Goal: Transaction & Acquisition: Register for event/course

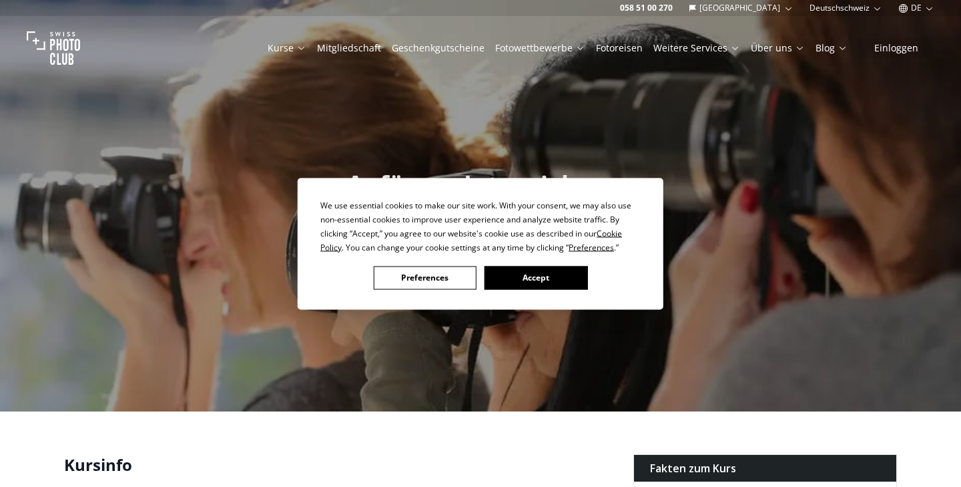
click at [534, 280] on button "Accept" at bounding box center [536, 277] width 103 height 23
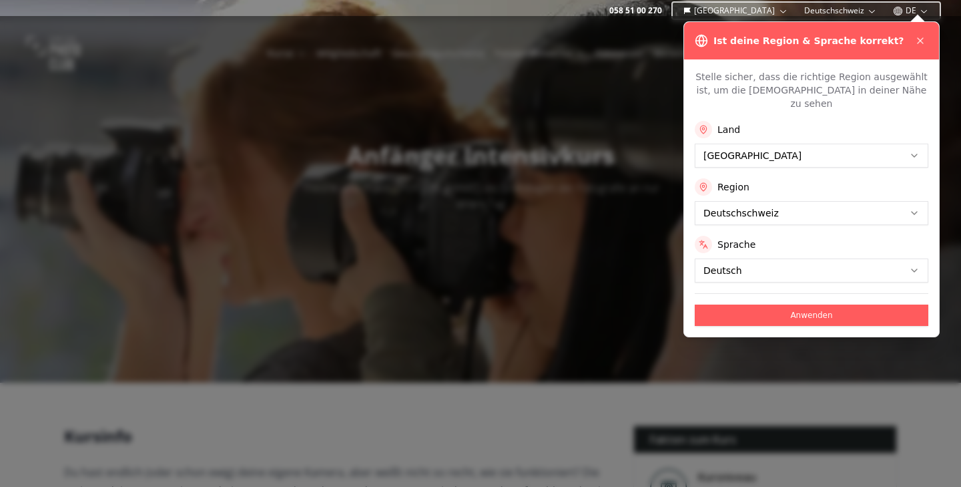
scroll to position [43, 0]
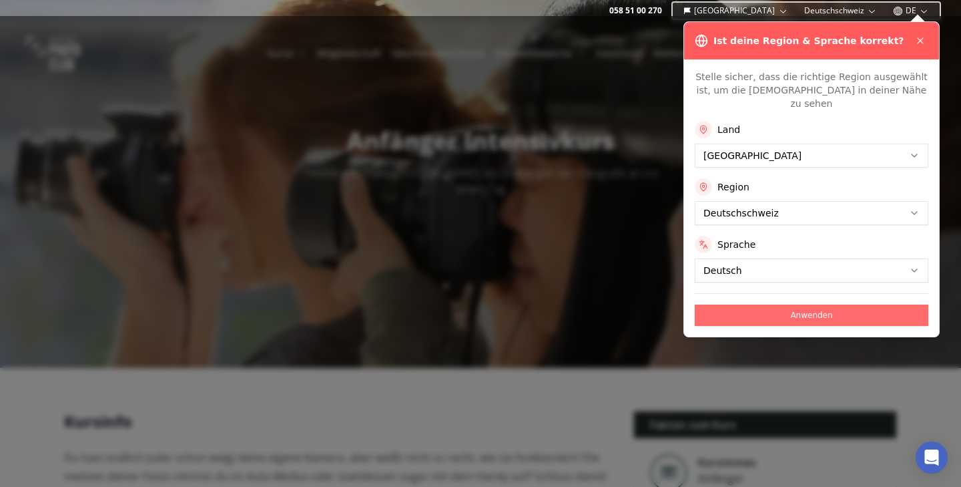
click at [764, 304] on button "Anwenden" at bounding box center [812, 314] width 234 height 21
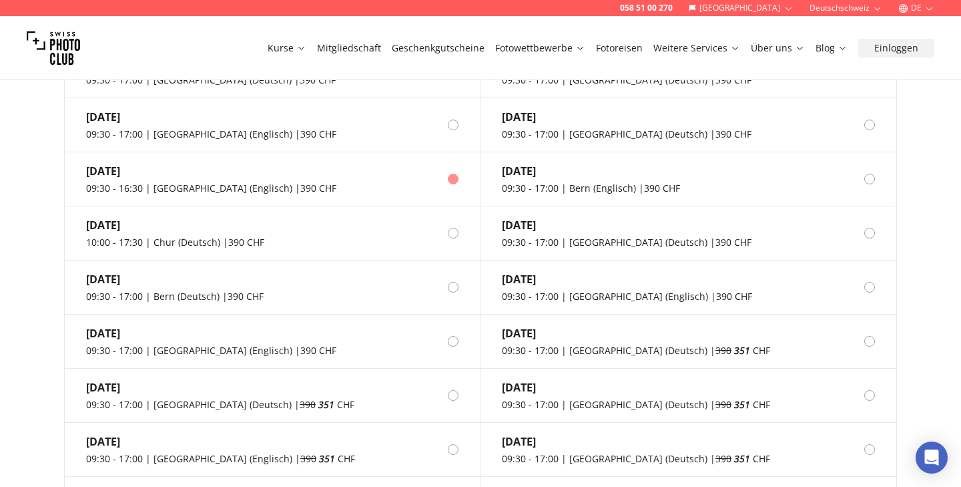
scroll to position [1234, 0]
click at [119, 164] on div "[DATE]" at bounding box center [211, 172] width 250 height 16
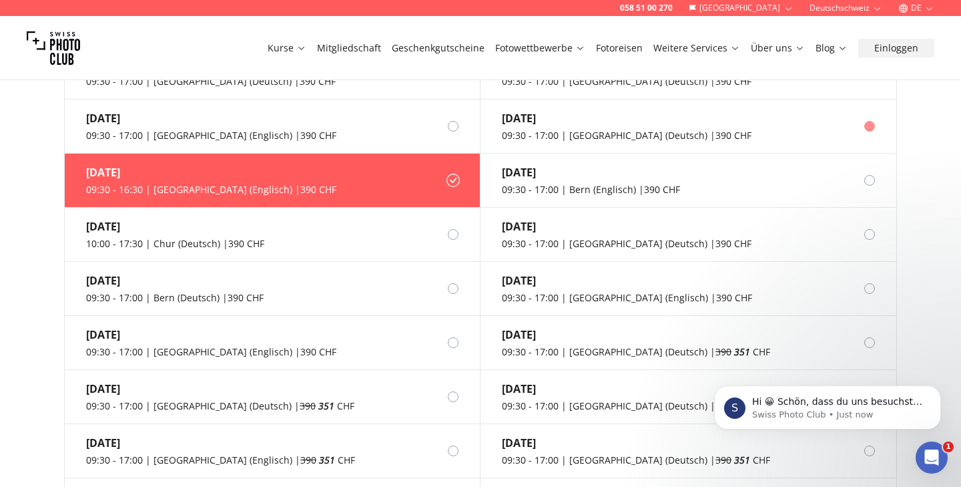
scroll to position [0, 0]
click at [332, 110] on label "[DATE] 09:30 - 17:00 | [GEOGRAPHIC_DATA] (Englisch) | 390 CHF" at bounding box center [273, 126] width 416 height 54
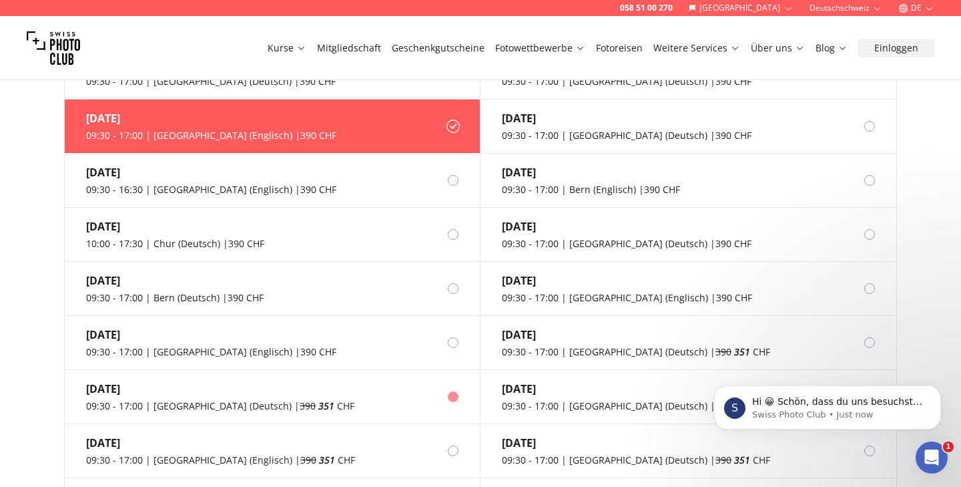
click at [361, 388] on label "[DATE] 09:30 - 17:00 | [GEOGRAPHIC_DATA] (Deutsch) | 390 351 CHF" at bounding box center [273, 397] width 416 height 54
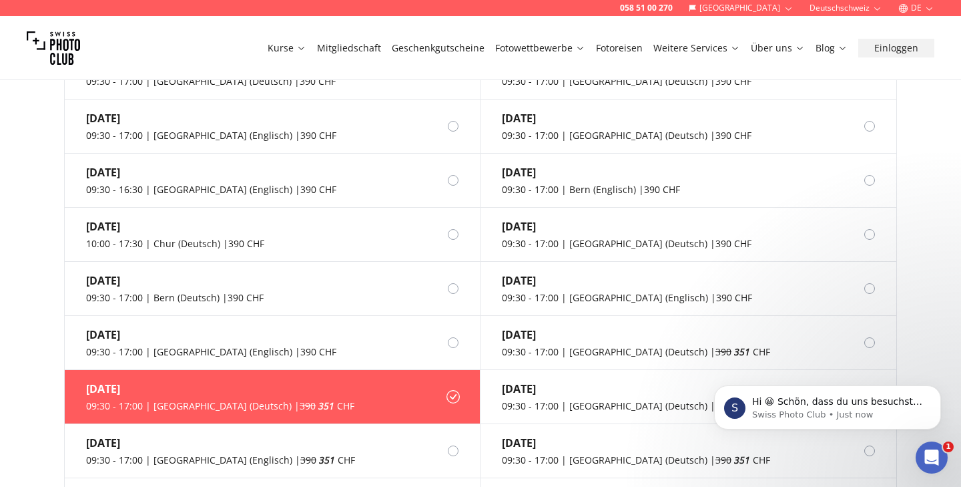
click at [215, 399] on div "09:30 - 17:00 | [GEOGRAPHIC_DATA] (Deutsch) | 390 351 CHF" at bounding box center [220, 405] width 268 height 13
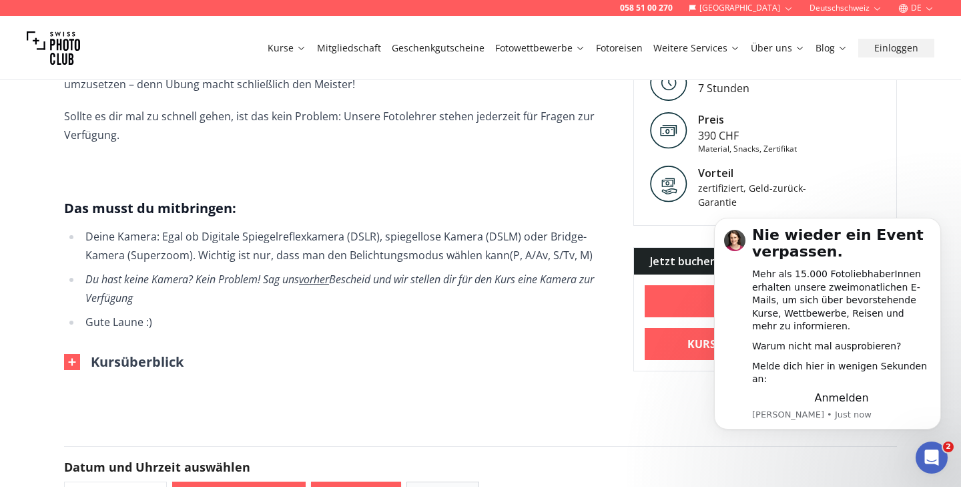
scroll to position [672, 0]
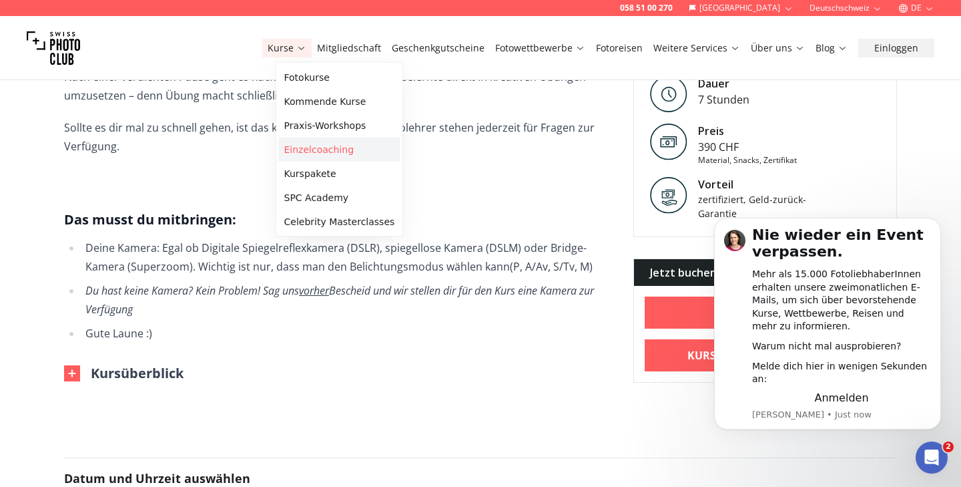
click at [318, 154] on link "Einzelcoaching" at bounding box center [340, 150] width 122 height 24
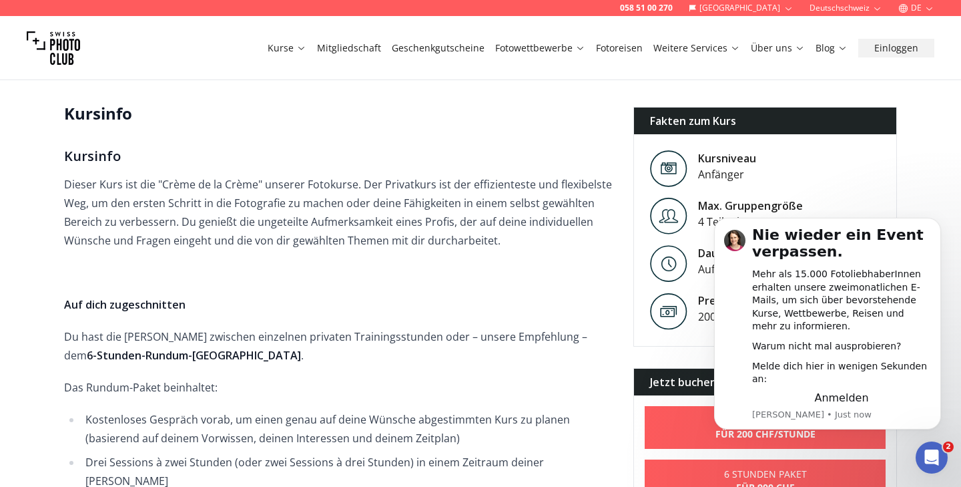
scroll to position [344, 0]
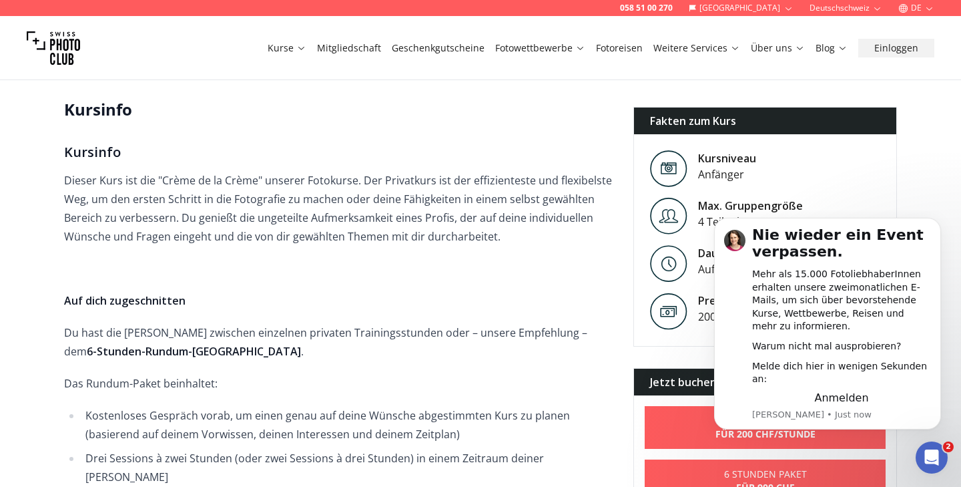
click at [861, 221] on body "Nie wieder ein Event verpassen. Mehr als 15.000 FotoliebhaberInnen erhalten uns…" at bounding box center [828, 331] width 256 height 230
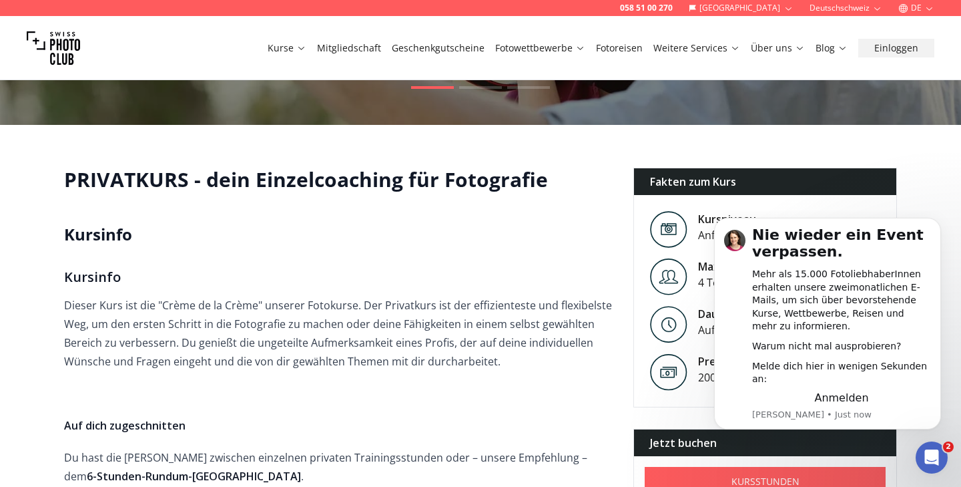
scroll to position [218, 0]
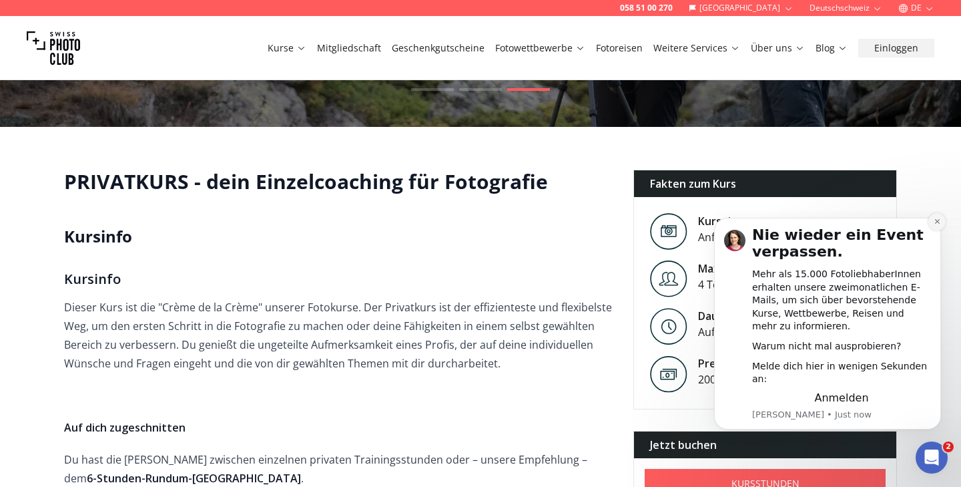
click at [934, 225] on icon "Dismiss notification" at bounding box center [937, 221] width 7 height 7
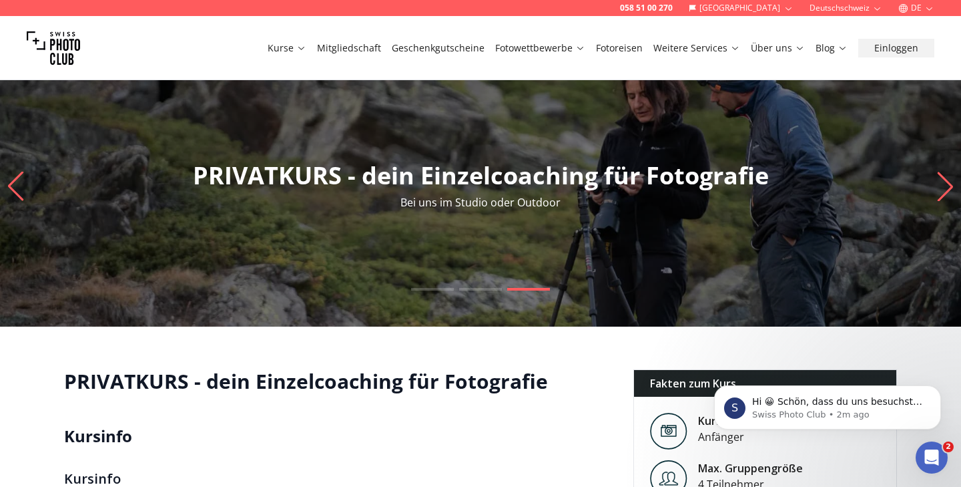
scroll to position [0, 0]
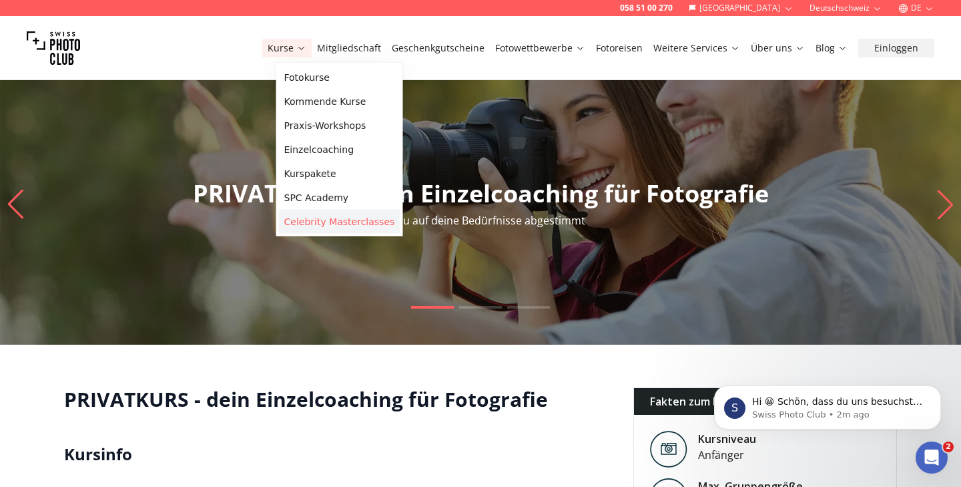
click at [333, 224] on link "Celebrity Masterclasses" at bounding box center [340, 222] width 122 height 24
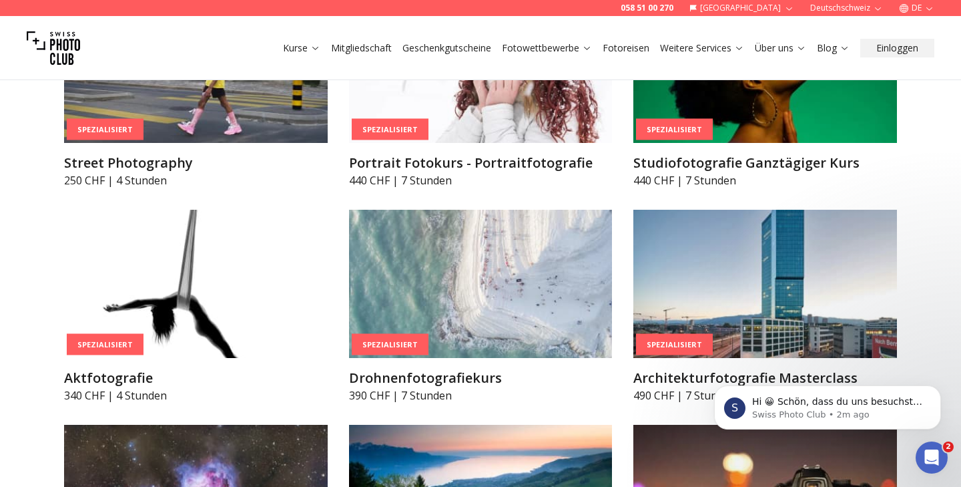
scroll to position [2955, 0]
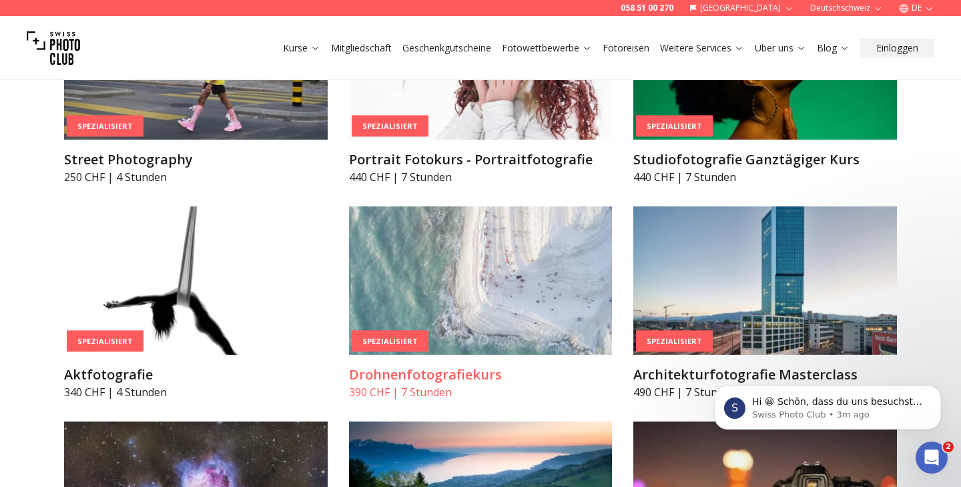
click at [442, 282] on img at bounding box center [481, 280] width 264 height 148
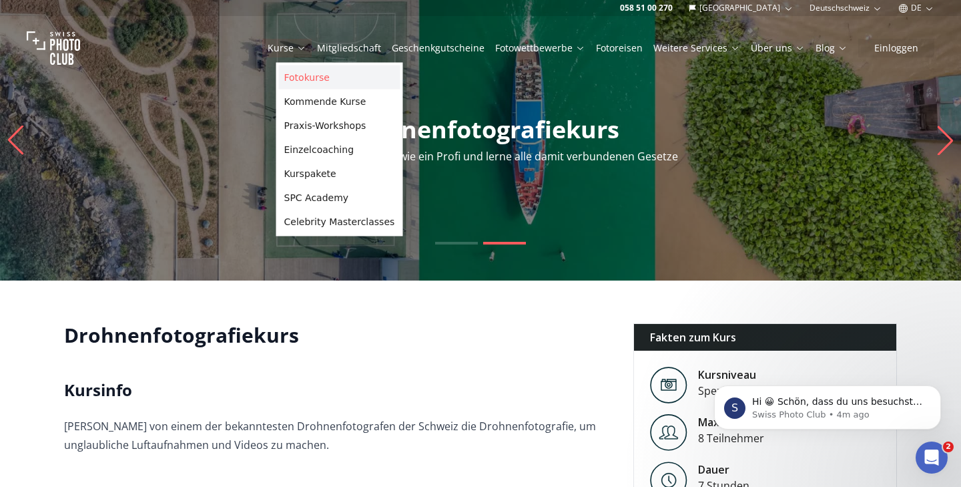
click at [296, 76] on link "Fotokurse" at bounding box center [340, 77] width 122 height 24
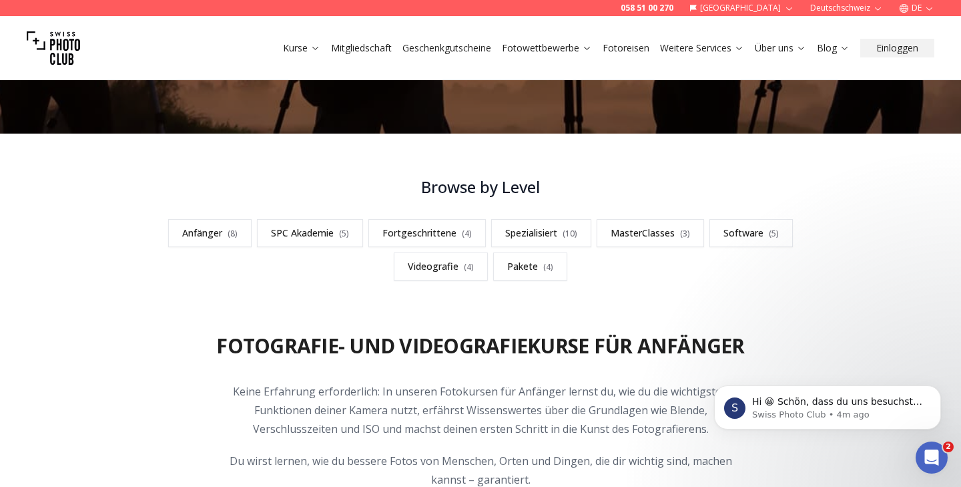
scroll to position [301, 0]
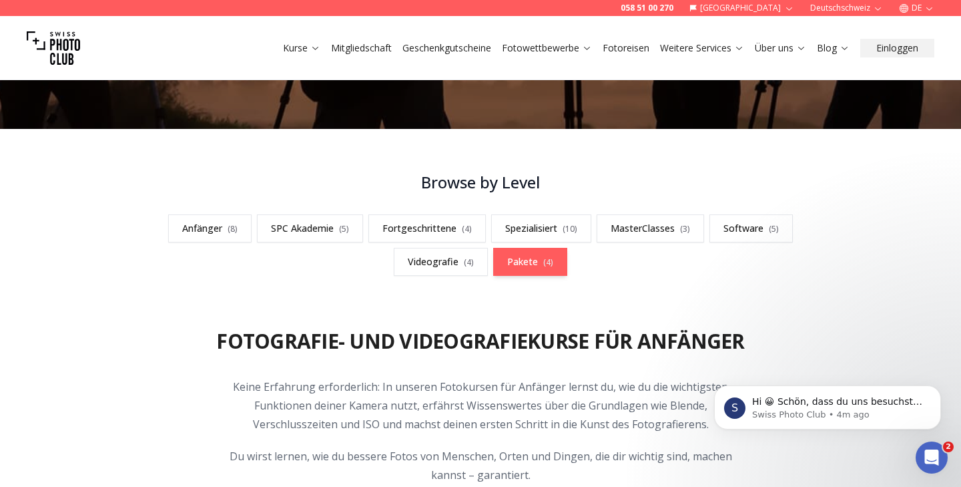
click at [513, 263] on link "Pakete ( 4 )" at bounding box center [530, 262] width 74 height 28
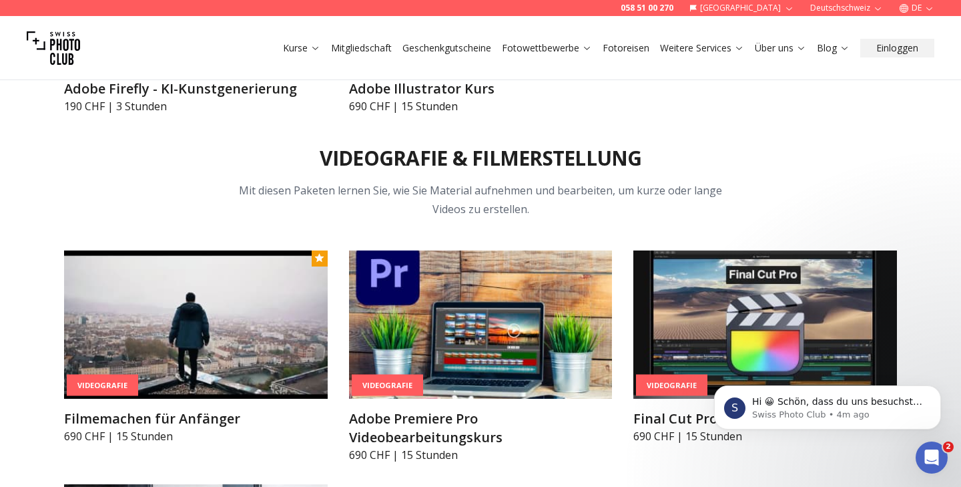
scroll to position [4637, 0]
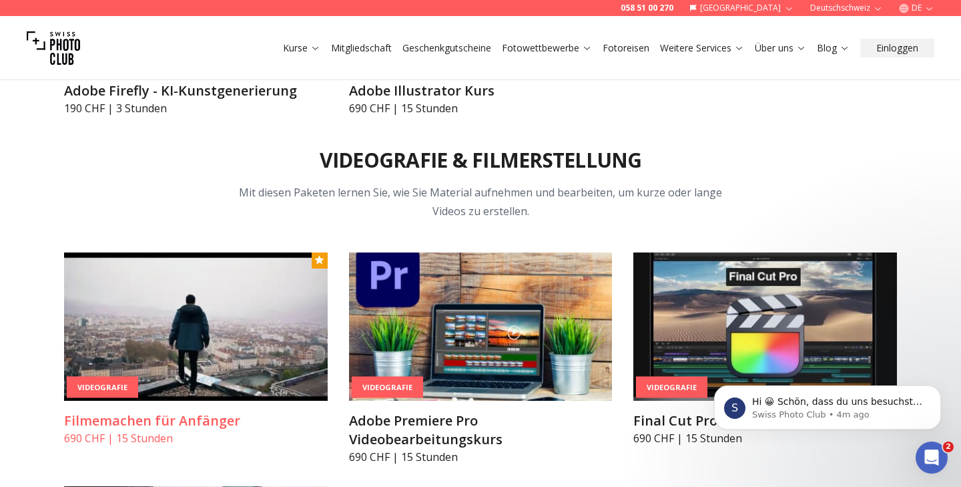
click at [213, 340] on img at bounding box center [196, 326] width 264 height 148
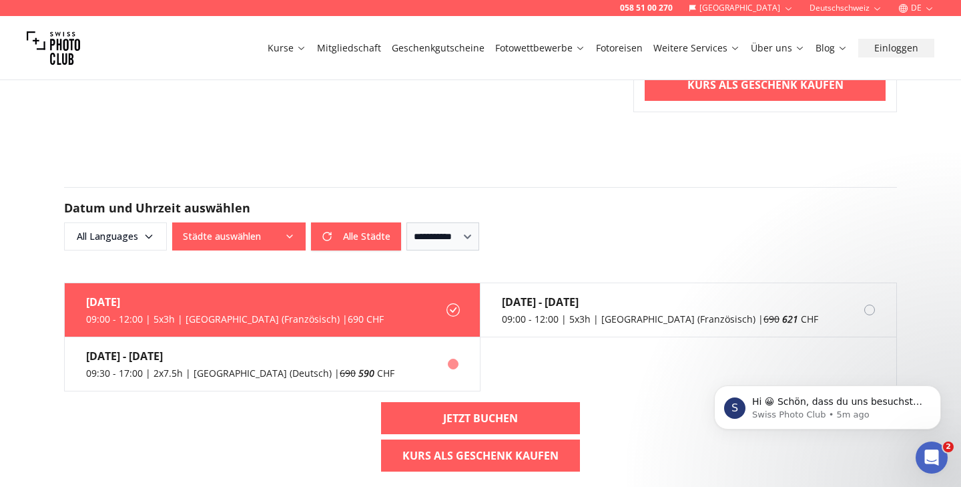
scroll to position [767, 0]
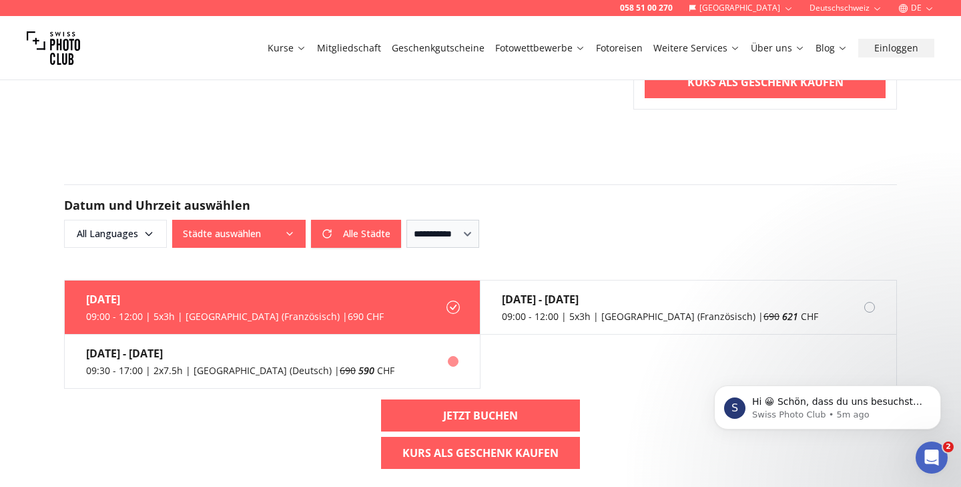
click at [126, 370] on div "09:30 - 17:00 | 2x7.5h | [GEOGRAPHIC_DATA] (Deutsch) | 690 590 CHF" at bounding box center [240, 370] width 308 height 13
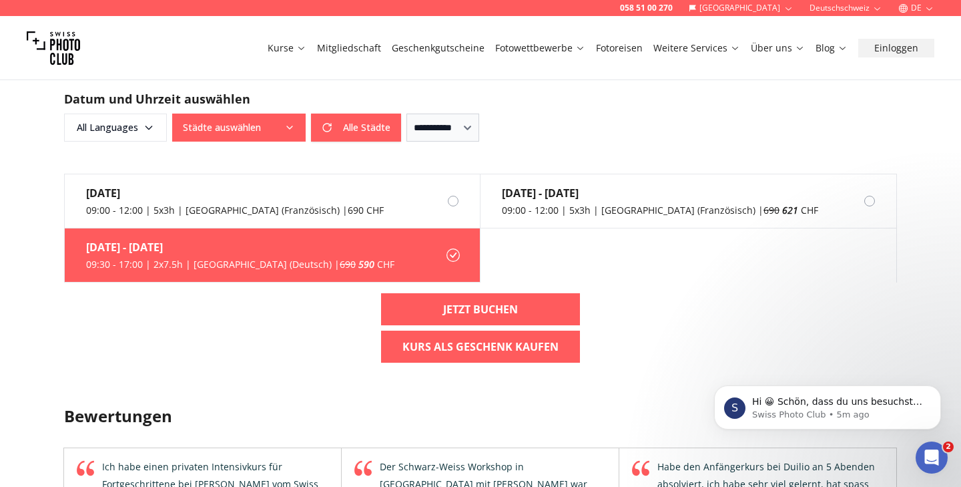
scroll to position [877, 0]
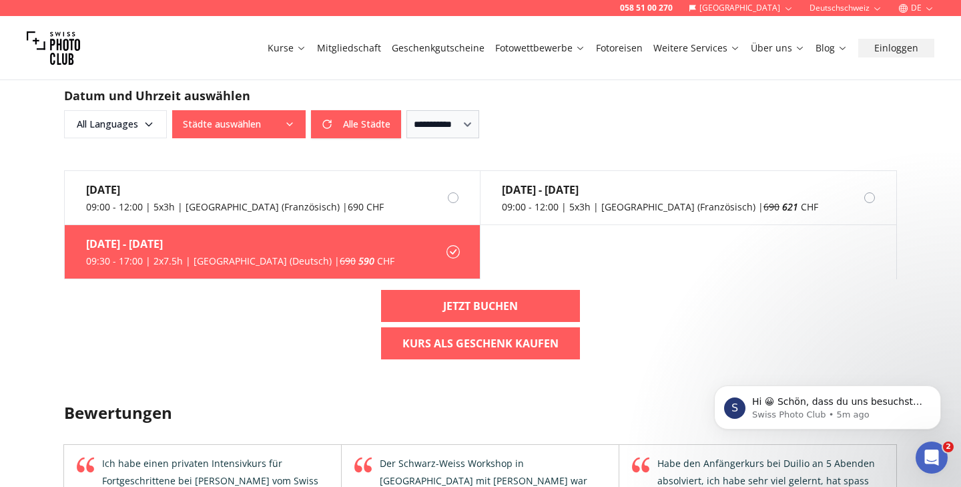
click at [452, 249] on icon at bounding box center [453, 251] width 13 height 13
click at [197, 264] on div "09:30 - 17:00 | 2x7.5h | [GEOGRAPHIC_DATA] (Deutsch) | 690 590 CHF" at bounding box center [240, 260] width 308 height 13
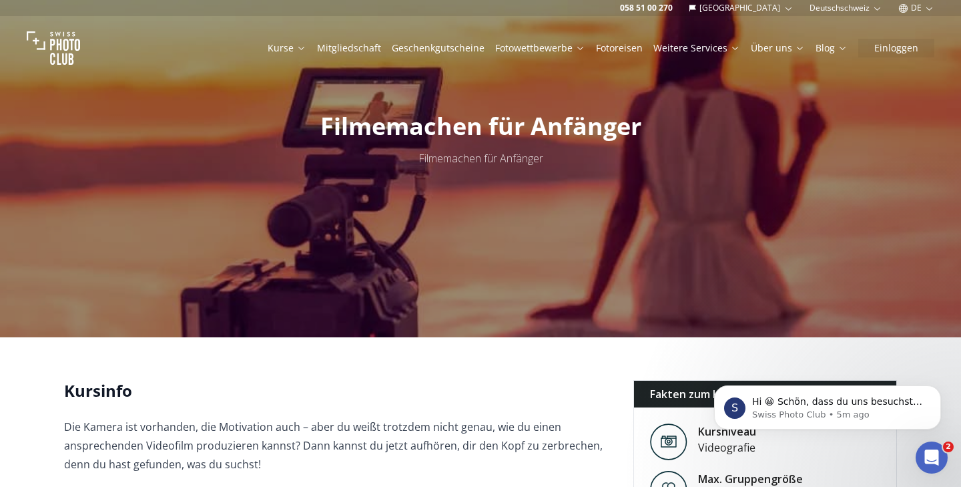
scroll to position [0, 0]
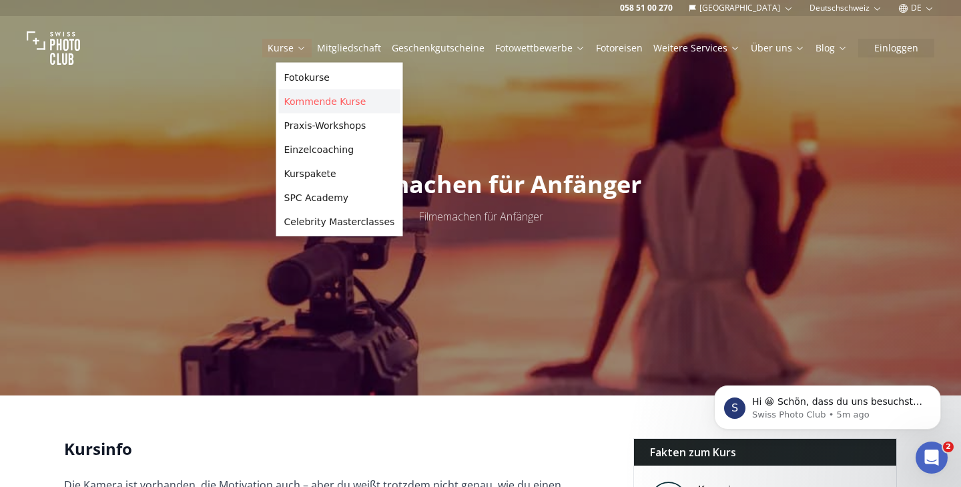
click at [301, 101] on link "Kommende Kurse" at bounding box center [340, 101] width 122 height 24
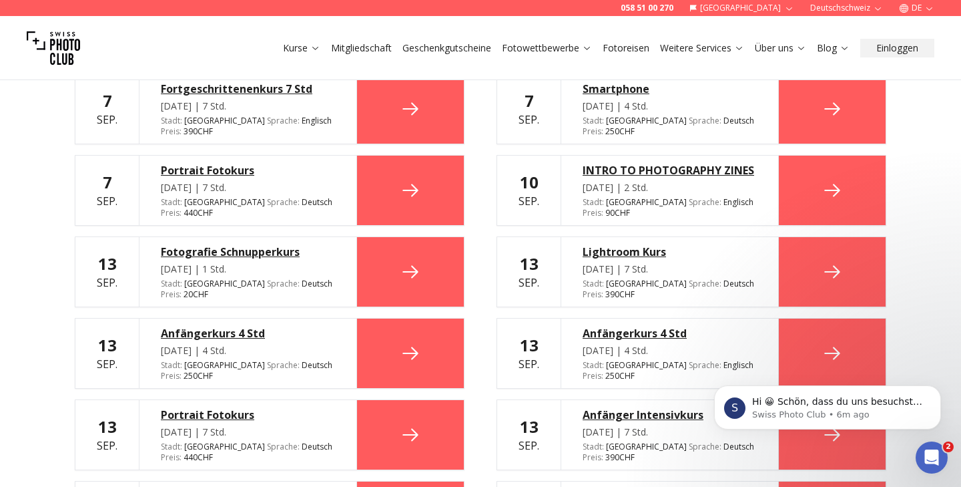
scroll to position [1170, 0]
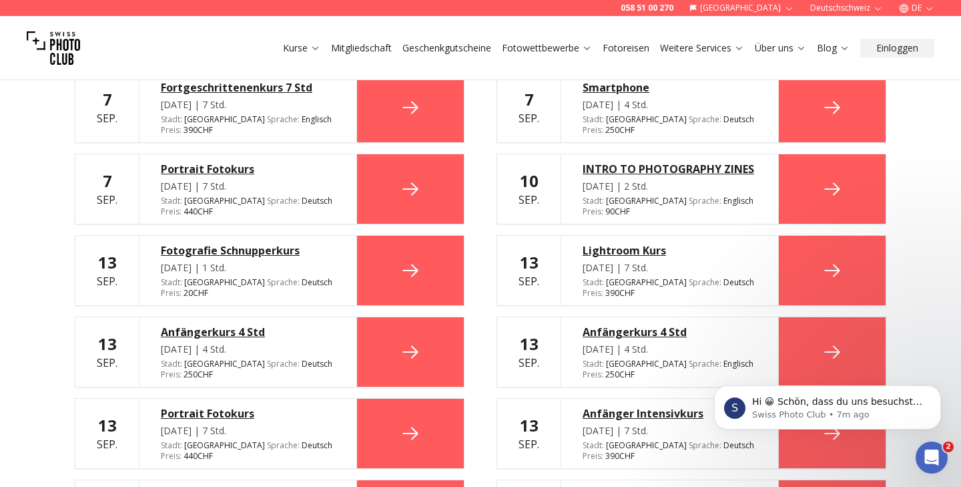
click at [630, 324] on div "Anfängerkurs 4 Std" at bounding box center [670, 332] width 174 height 16
